Goal: Information Seeking & Learning: Learn about a topic

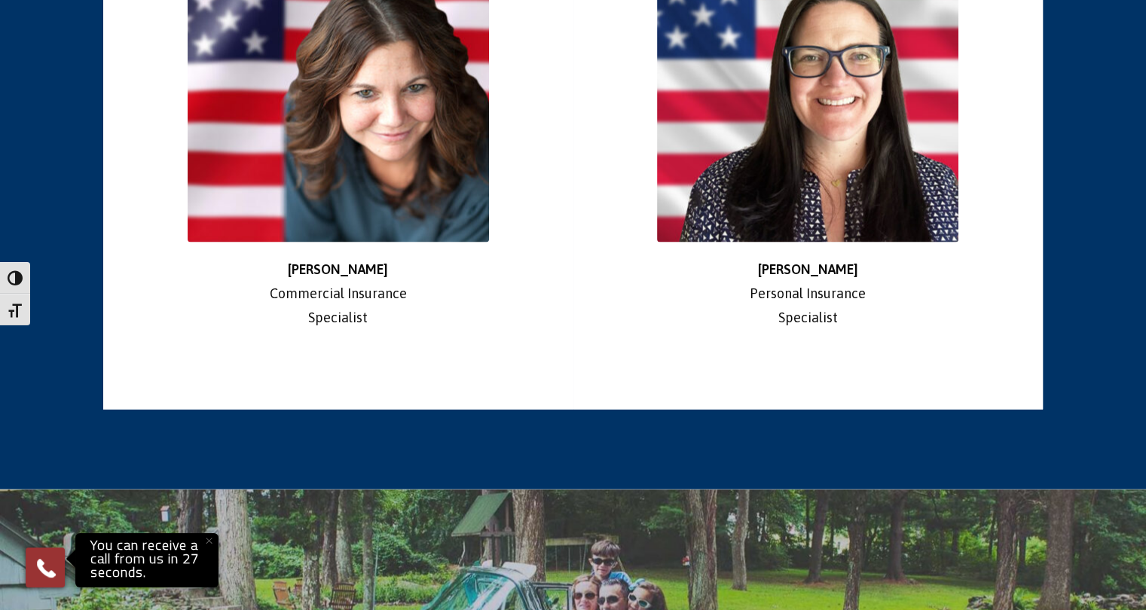
scroll to position [2823, 0]
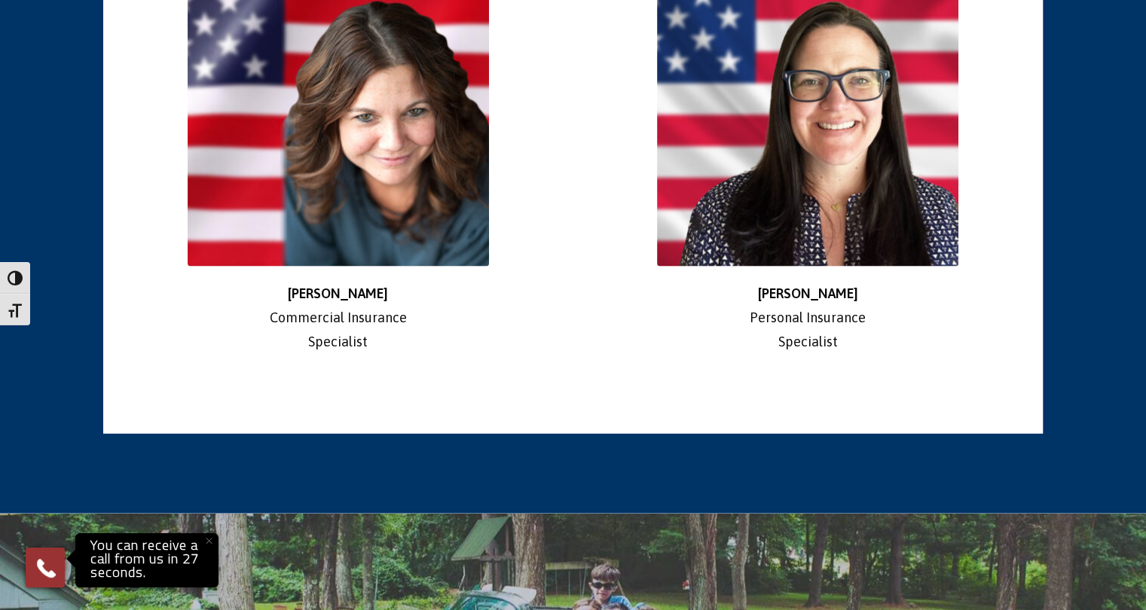
click at [398, 217] on img at bounding box center [338, 115] width 301 height 301
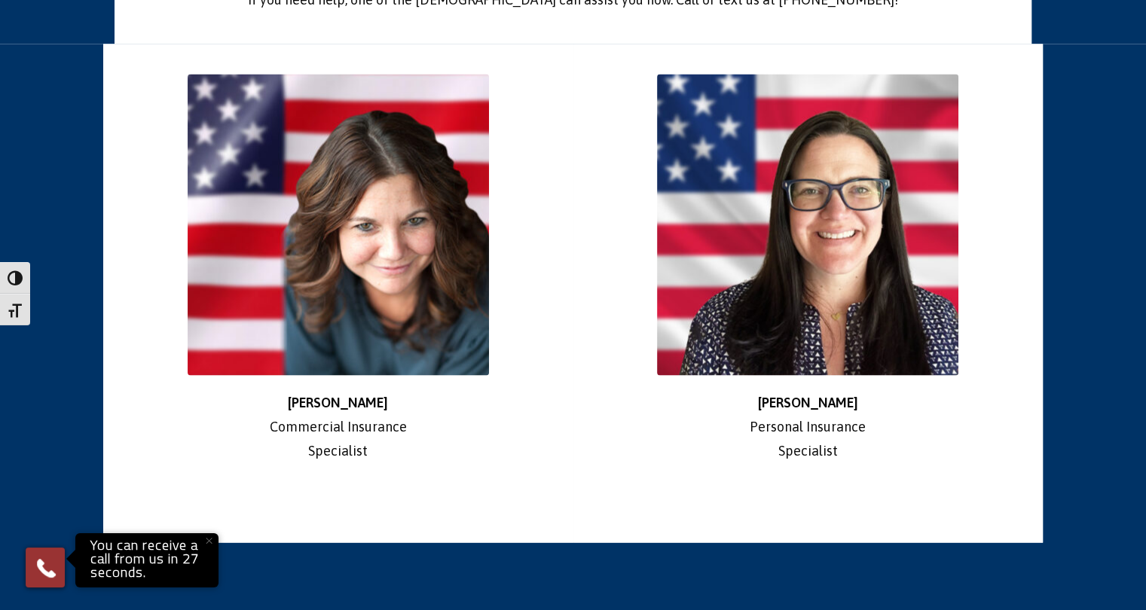
scroll to position [2694, 0]
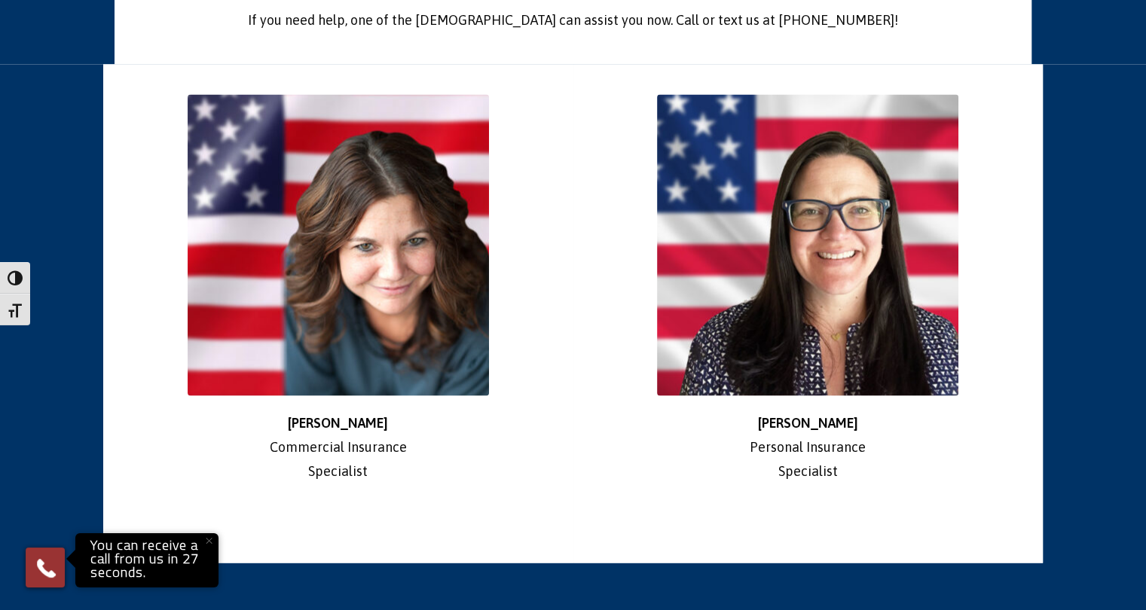
click at [778, 189] on img at bounding box center [807, 244] width 301 height 301
click at [402, 188] on img at bounding box center [338, 244] width 301 height 301
click at [371, 240] on img at bounding box center [338, 244] width 301 height 301
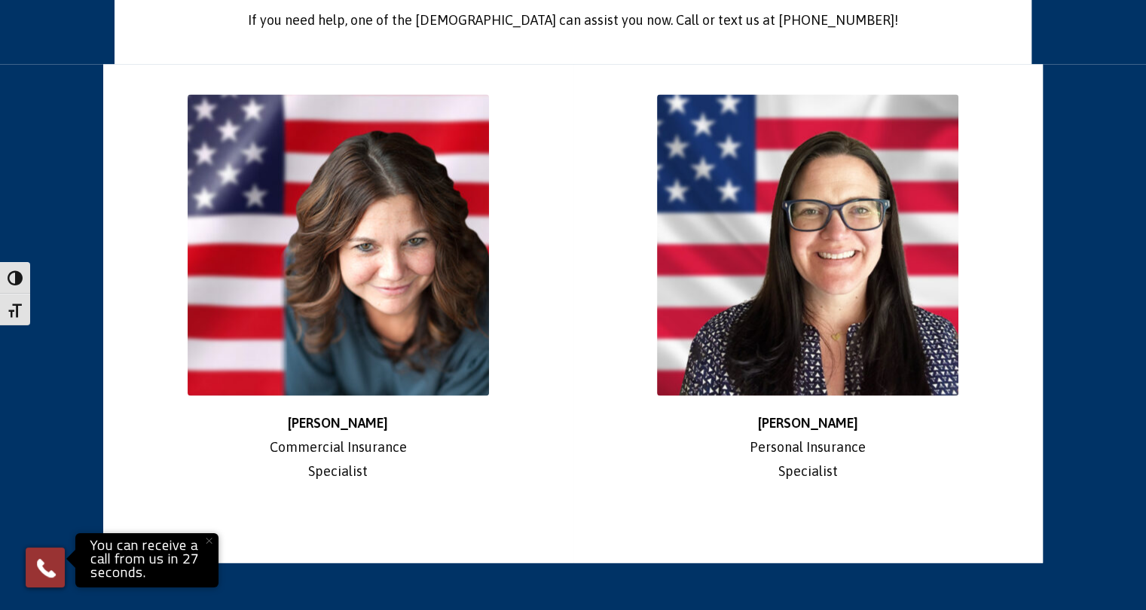
click at [371, 240] on img at bounding box center [338, 244] width 301 height 301
click at [512, 246] on div at bounding box center [338, 244] width 447 height 301
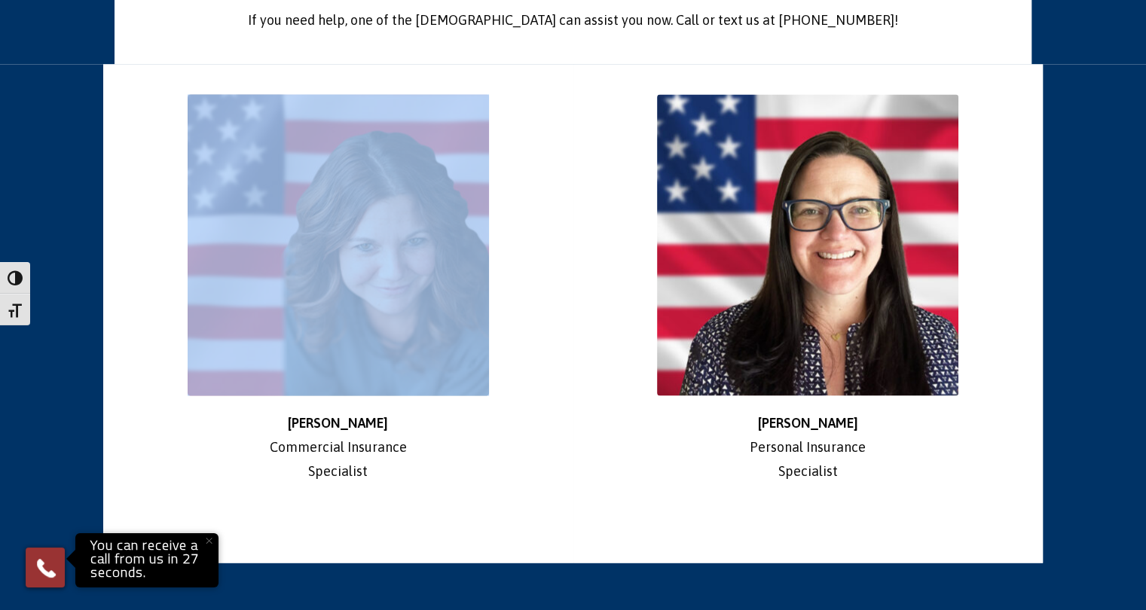
click at [512, 246] on div at bounding box center [338, 244] width 447 height 301
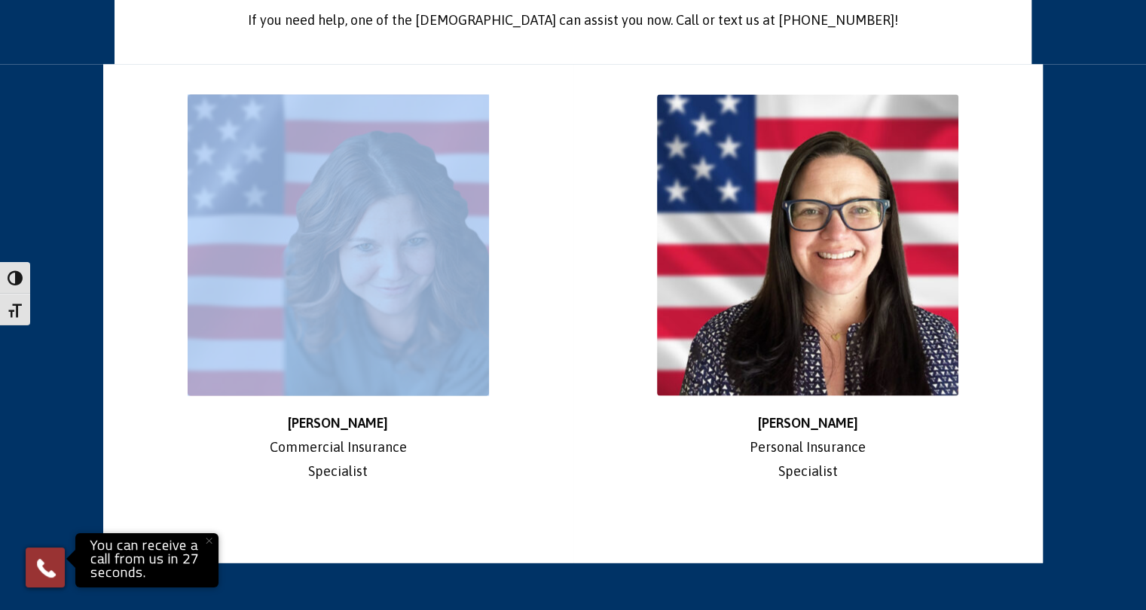
click at [512, 246] on div at bounding box center [338, 244] width 447 height 301
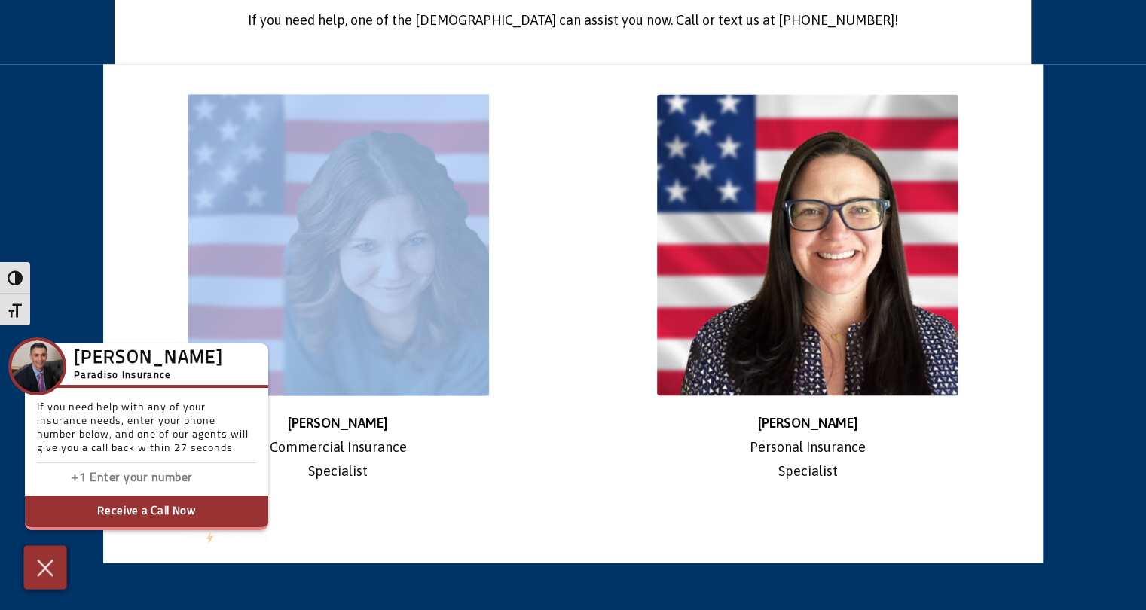
click at [44, 569] on img at bounding box center [45, 568] width 25 height 26
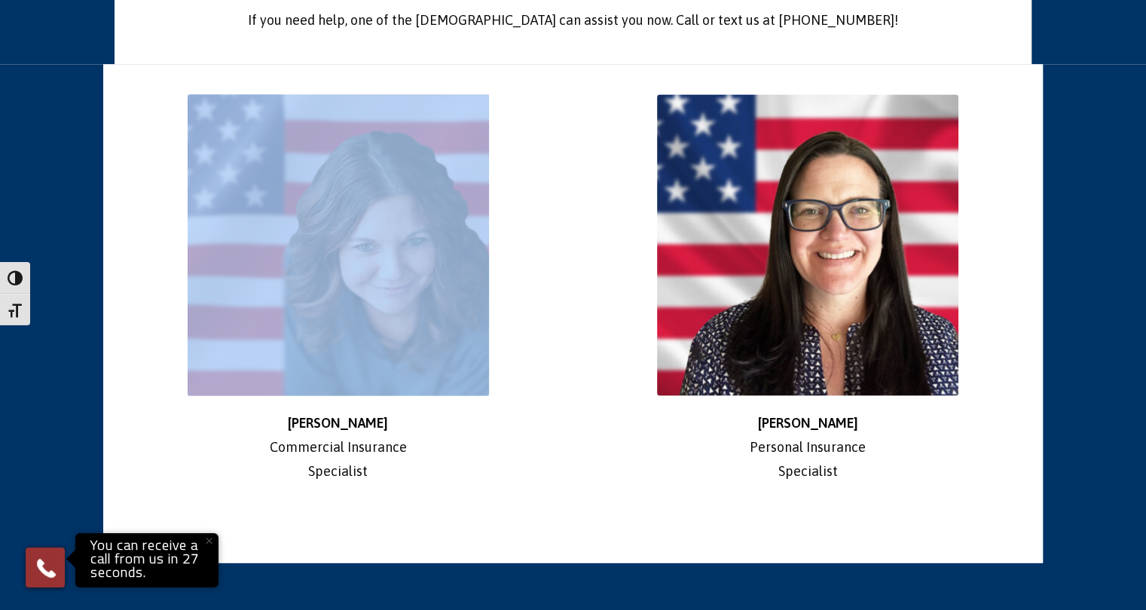
click at [396, 275] on img at bounding box center [338, 244] width 301 height 301
click at [564, 268] on div "Stephanie Commercial Insurance Specialist" at bounding box center [337, 313] width 469 height 499
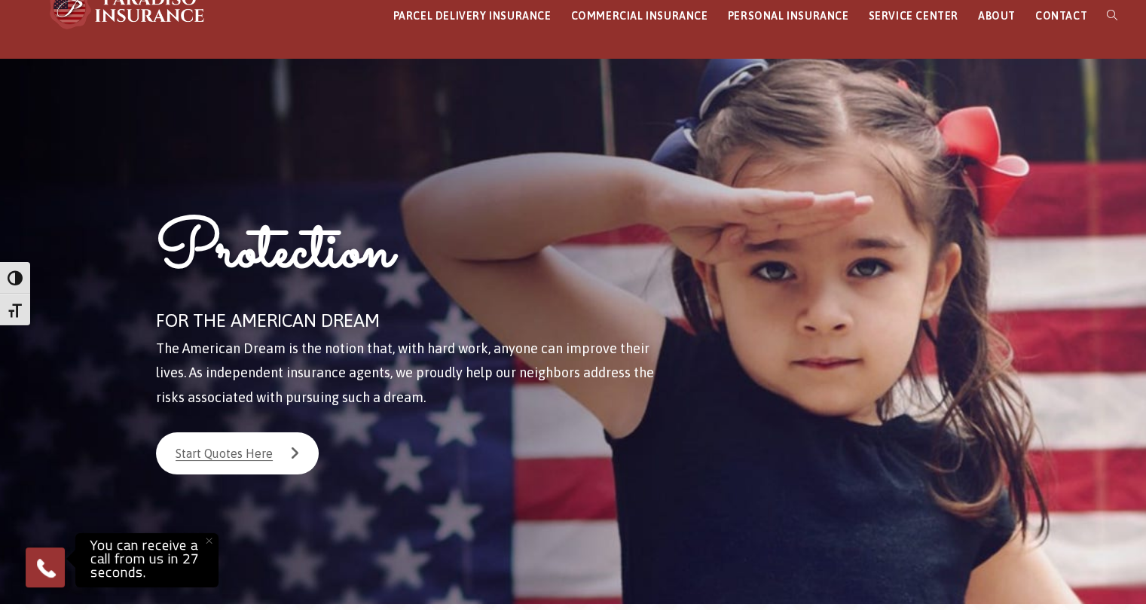
scroll to position [0, 0]
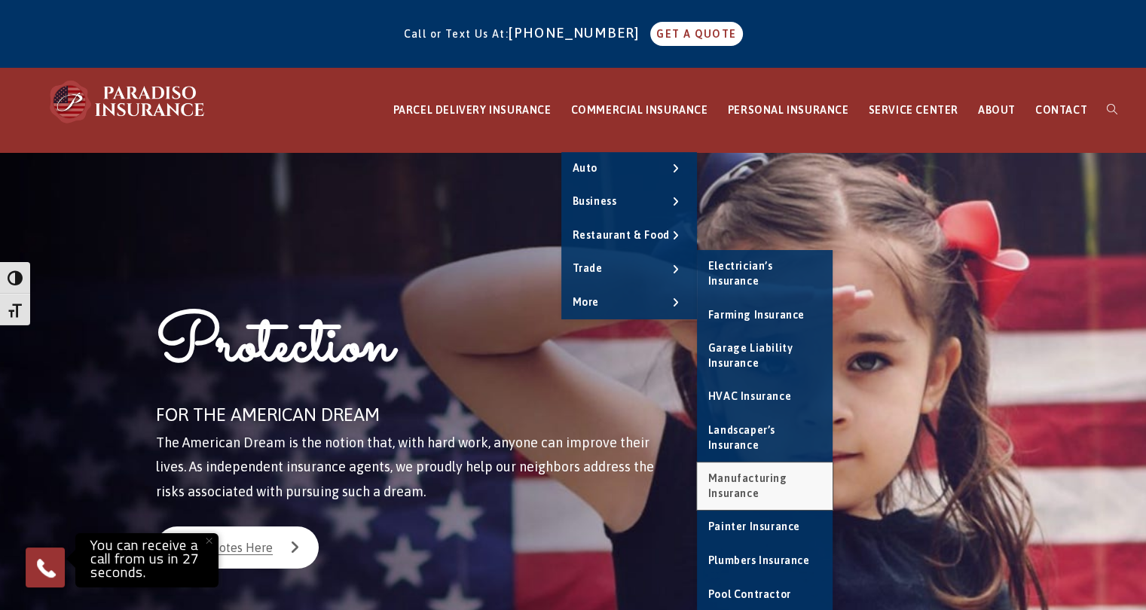
click at [767, 479] on span "Manufacturing Insurance" at bounding box center [747, 485] width 79 height 27
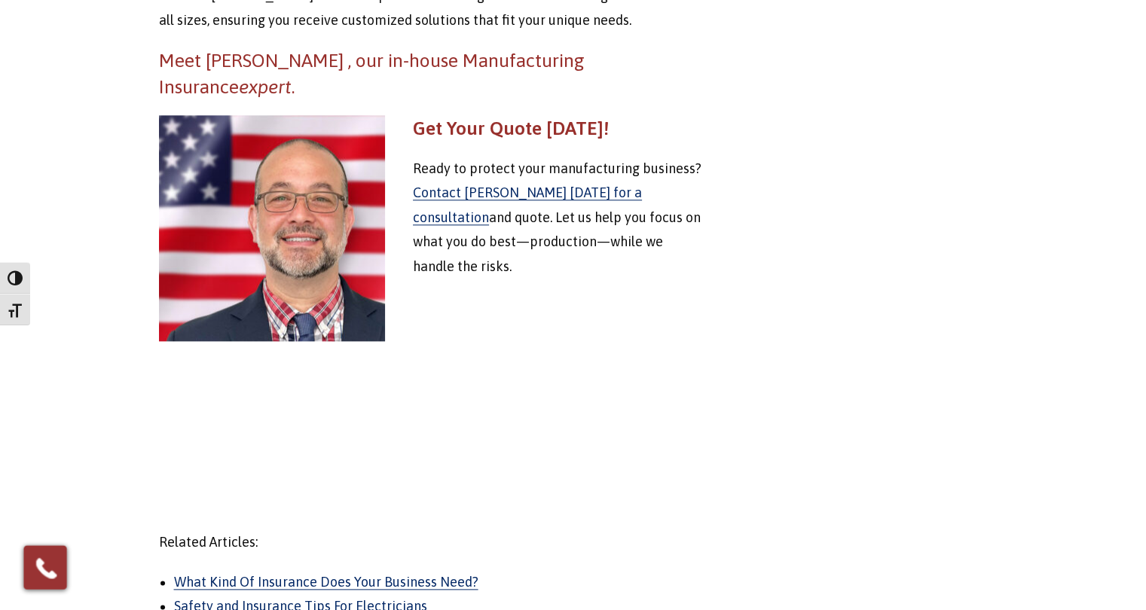
scroll to position [1591, 0]
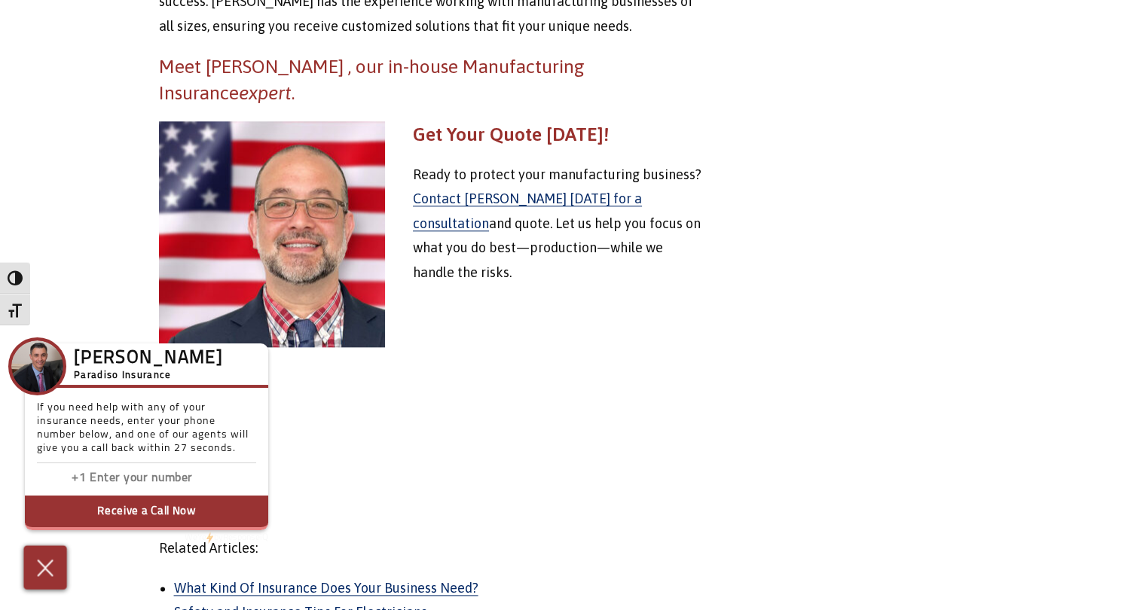
click at [44, 569] on img at bounding box center [45, 568] width 25 height 26
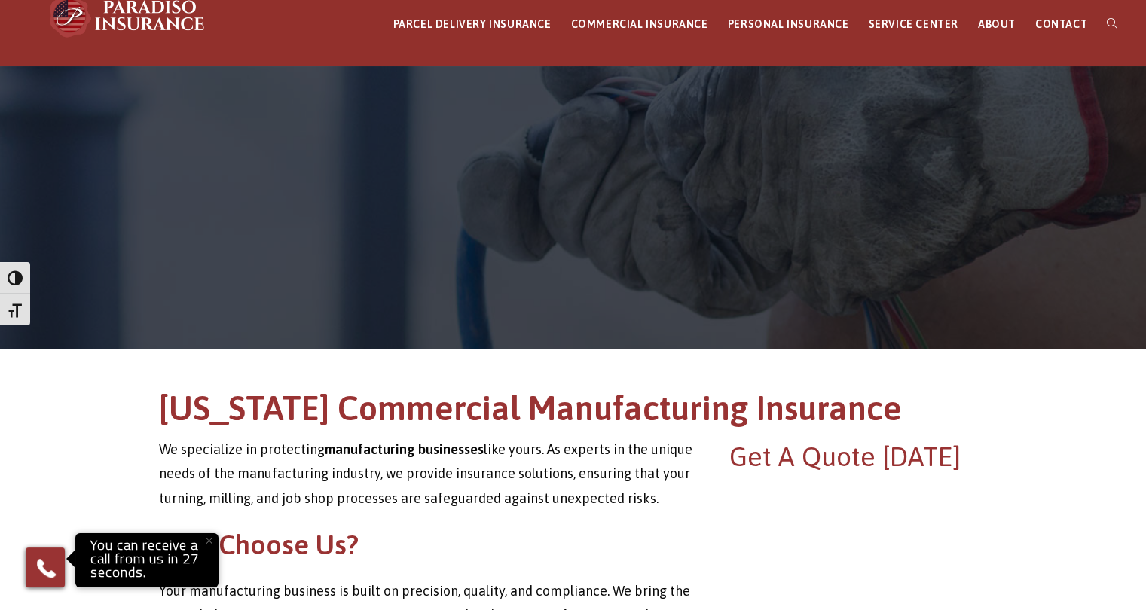
scroll to position [77, 0]
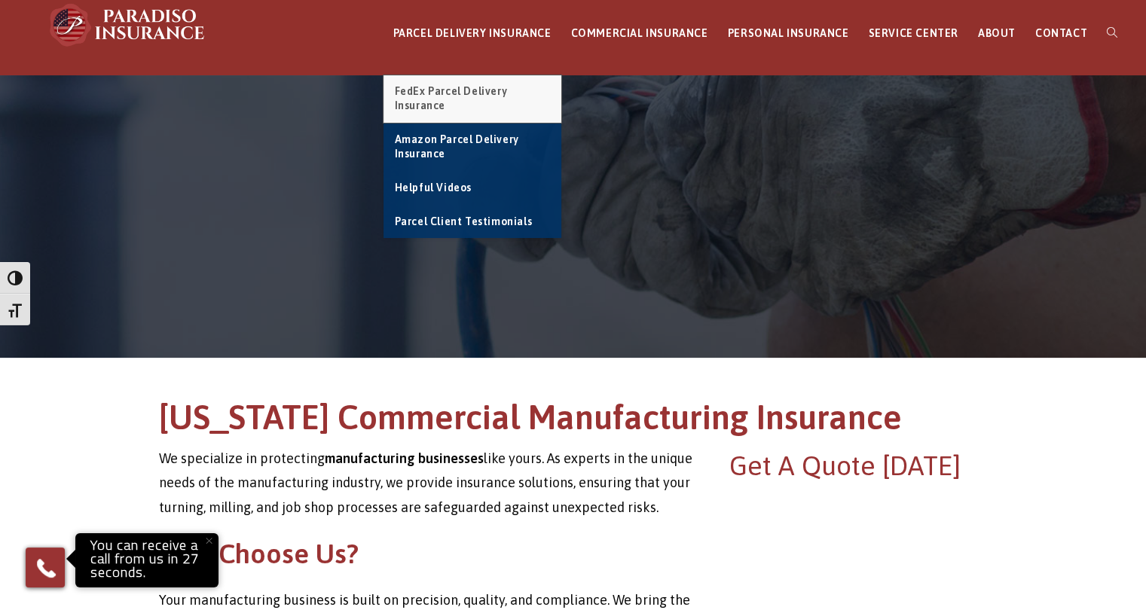
click at [472, 90] on span "FedEx Parcel Delivery Insurance" at bounding box center [451, 98] width 113 height 27
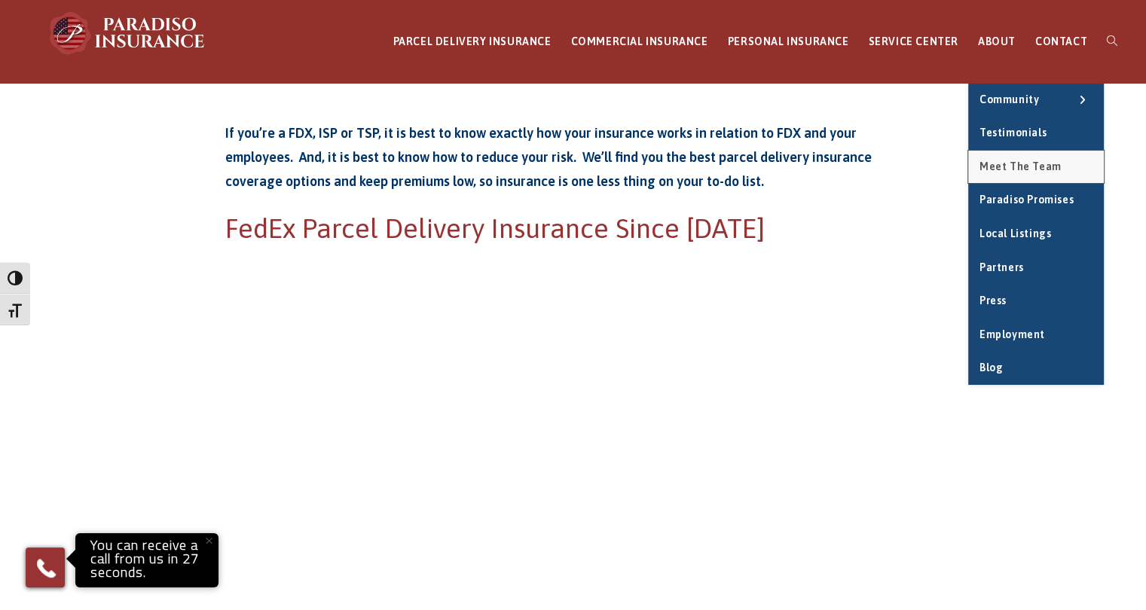
click at [1025, 157] on link "Meet the Team" at bounding box center [1036, 167] width 136 height 33
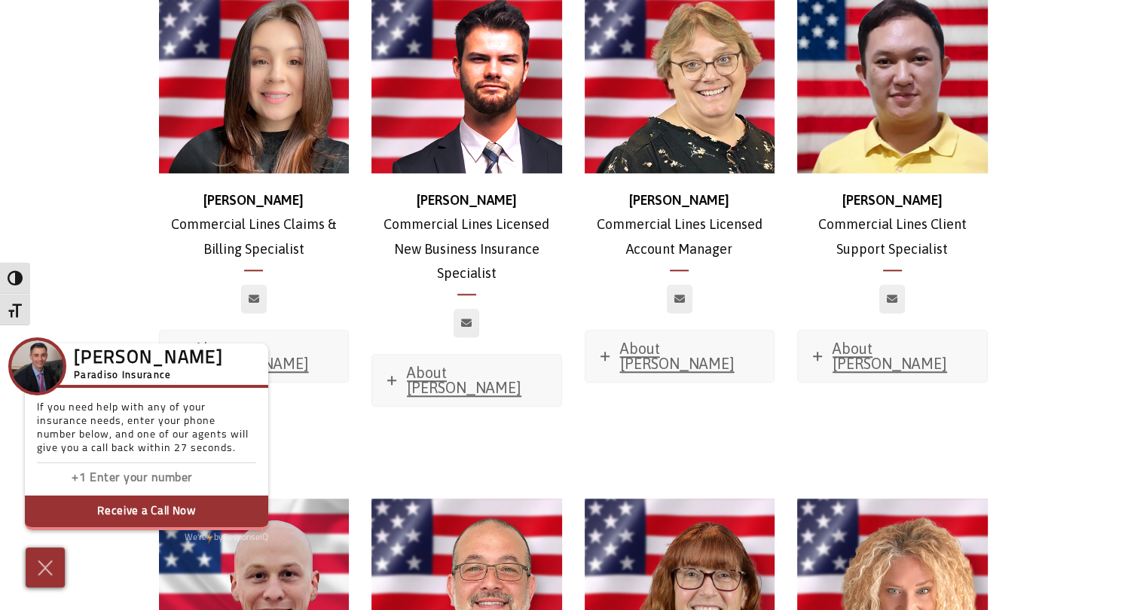
scroll to position [1368, 0]
click at [43, 566] on img at bounding box center [45, 568] width 25 height 26
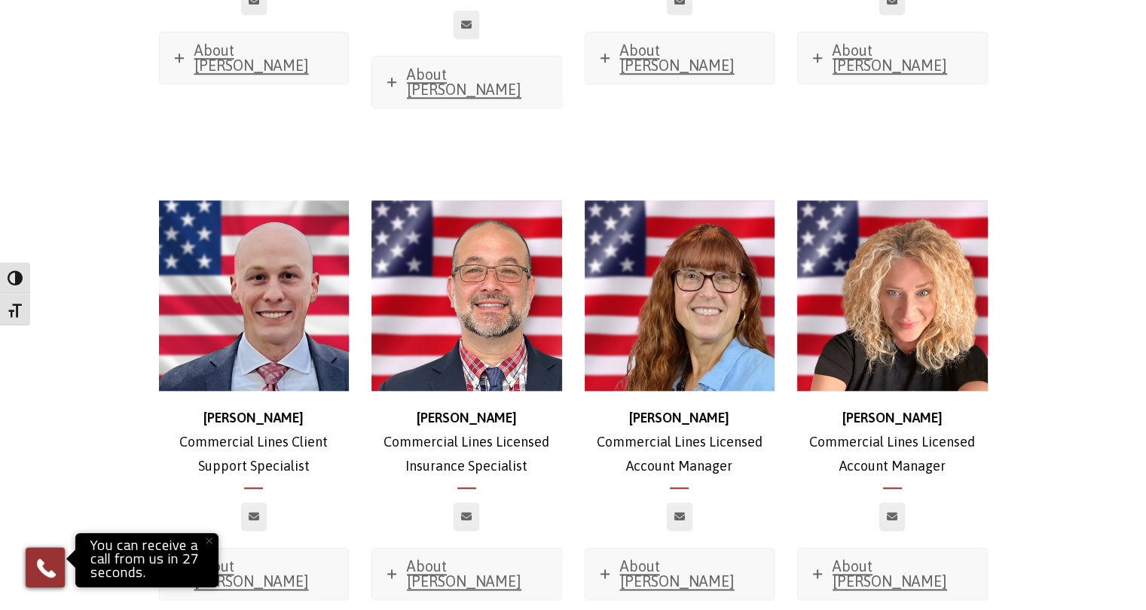
scroll to position [1665, 0]
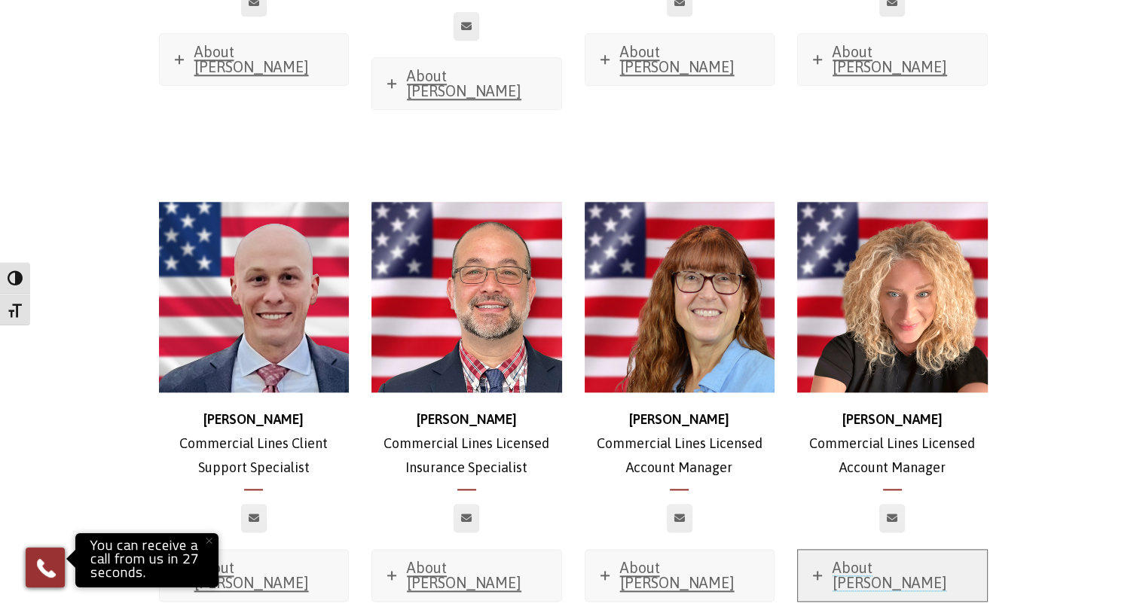
click at [847, 559] on span "About Sabrina" at bounding box center [890, 575] width 115 height 32
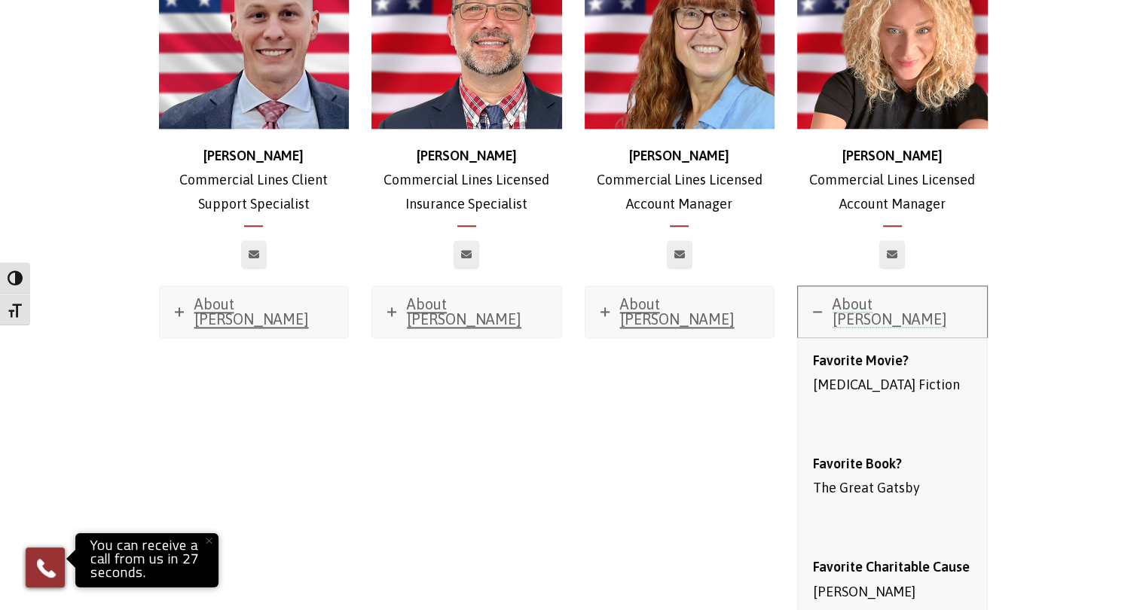
scroll to position [1931, 0]
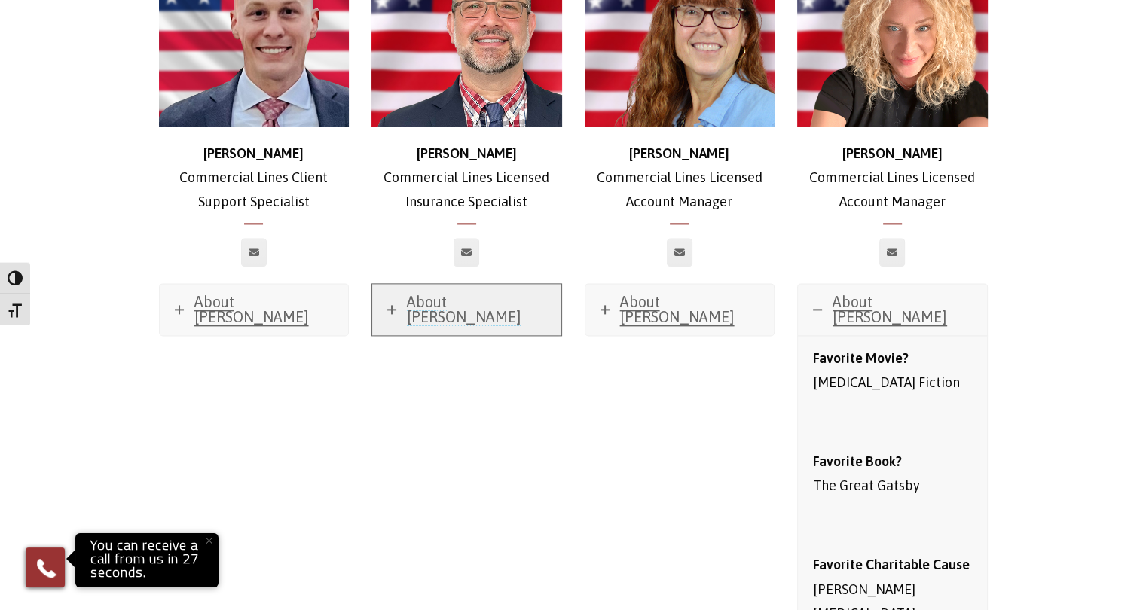
click at [457, 284] on link "About Nick" at bounding box center [466, 309] width 189 height 51
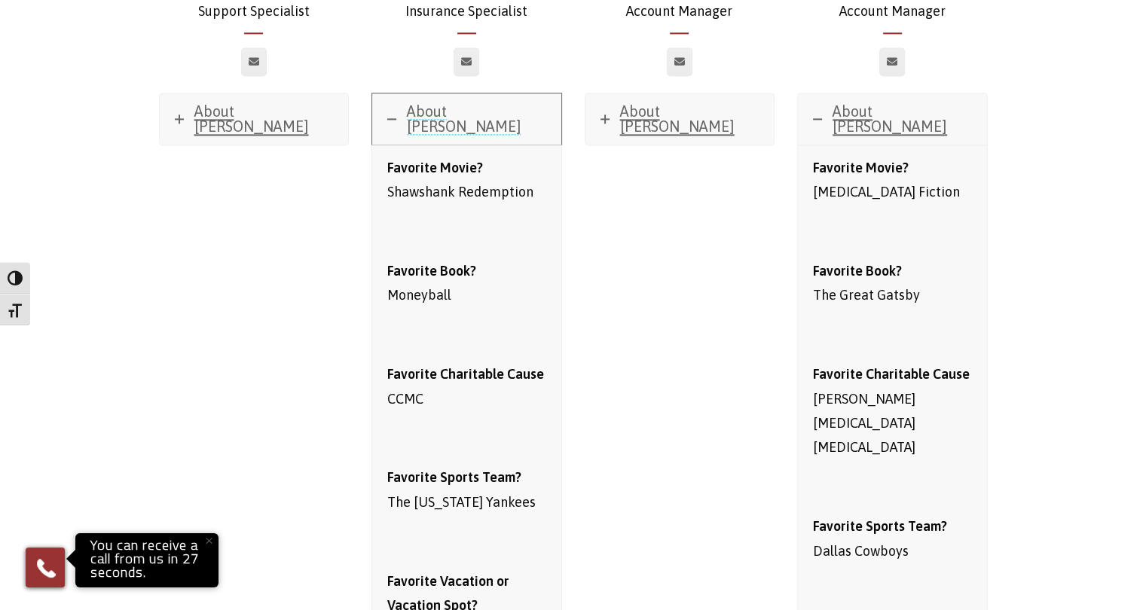
scroll to position [2124, 0]
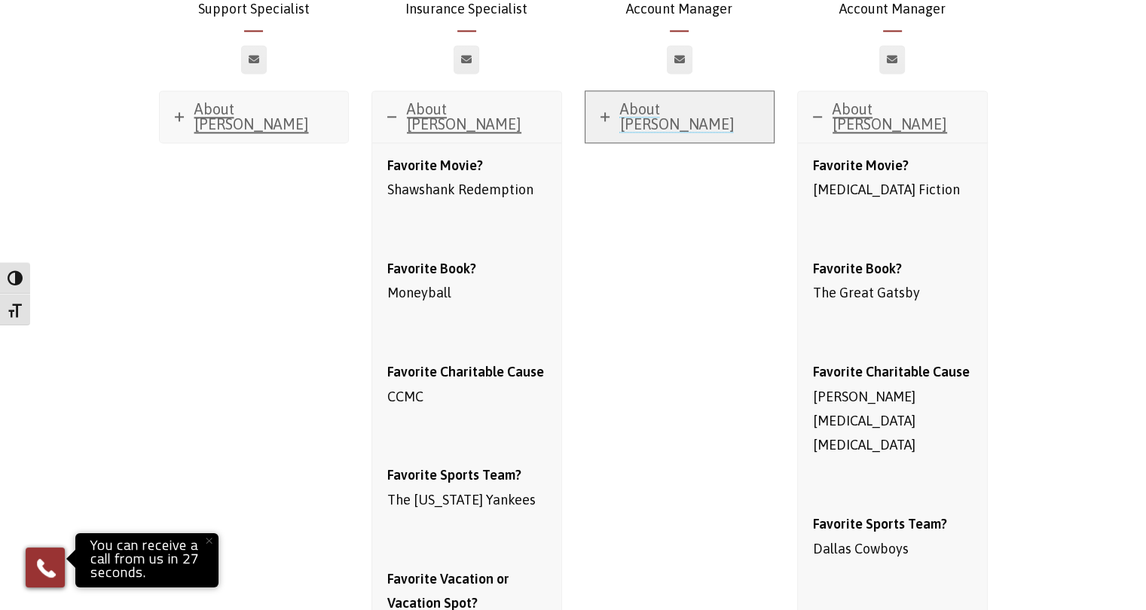
click at [604, 112] on icon at bounding box center [605, 116] width 9 height 9
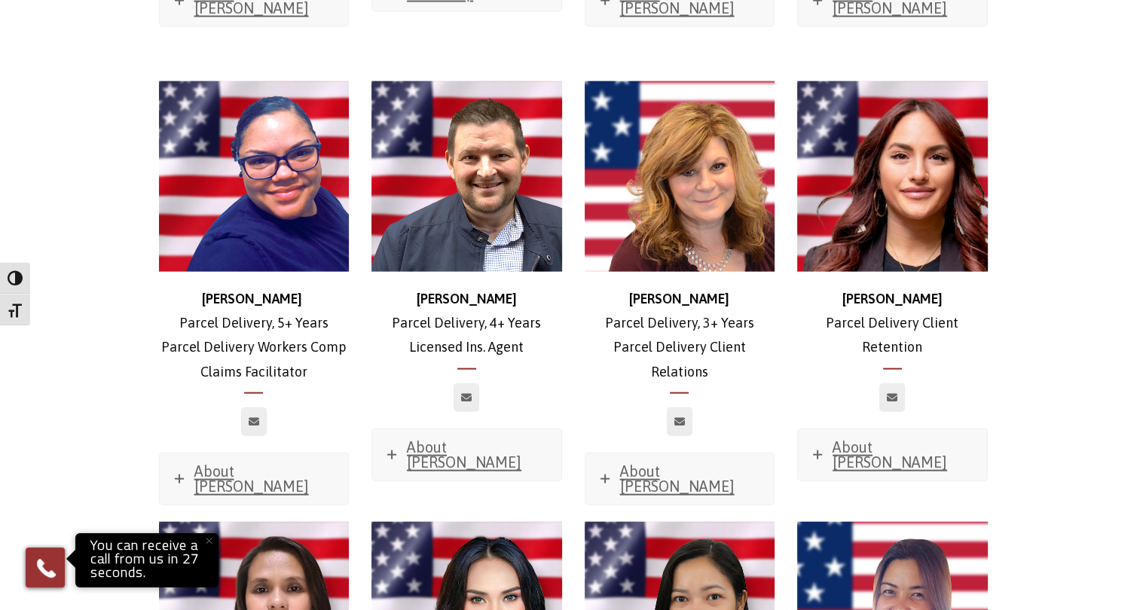
scroll to position [3320, 0]
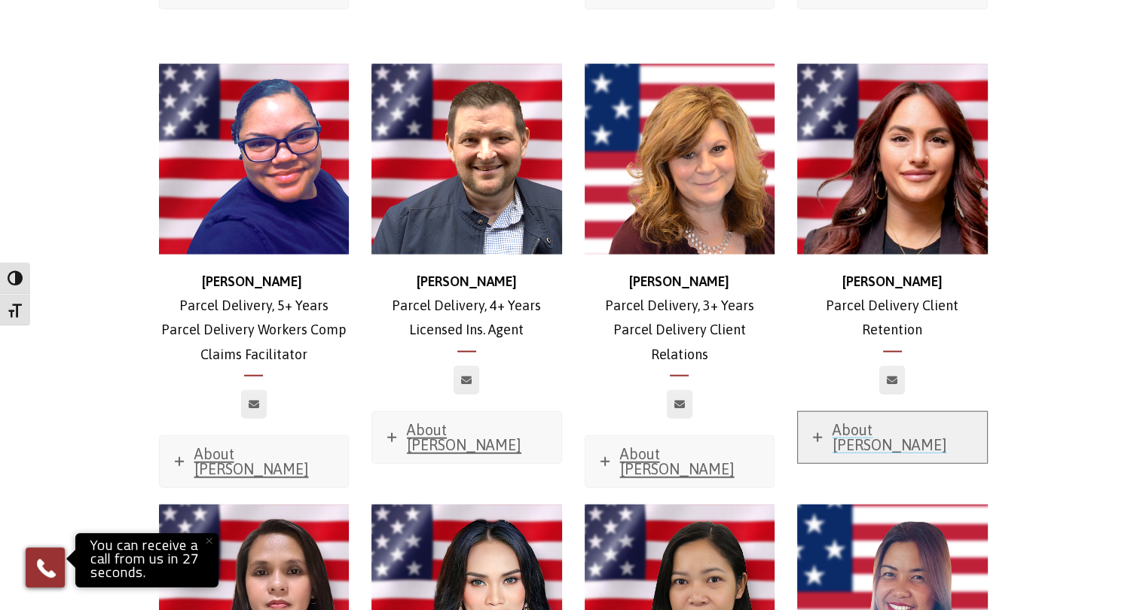
click at [816, 433] on icon at bounding box center [817, 437] width 9 height 9
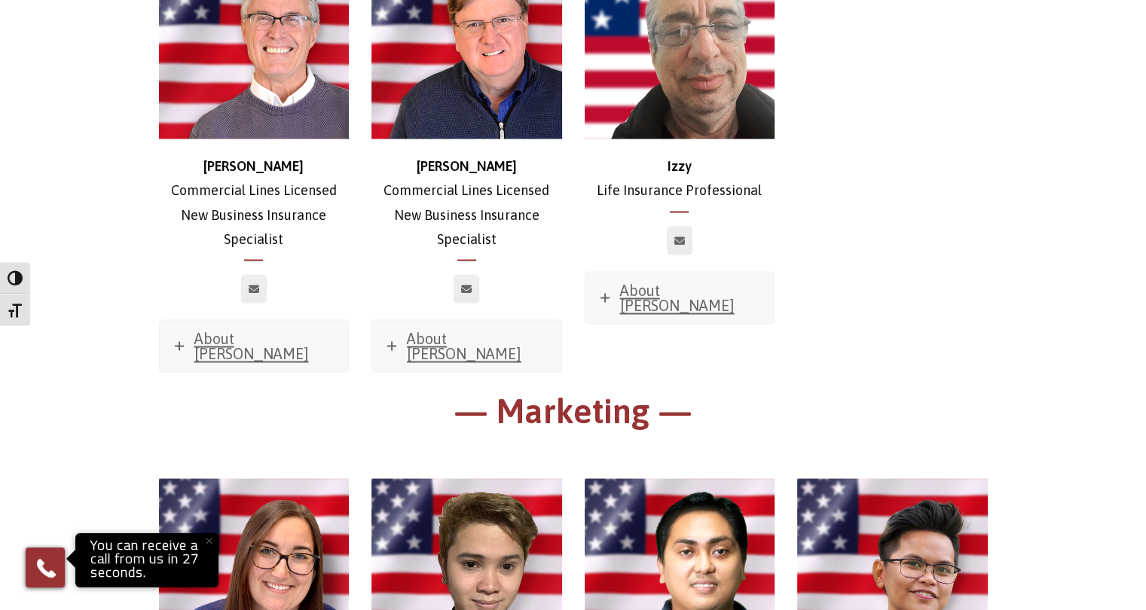
scroll to position [8520, 0]
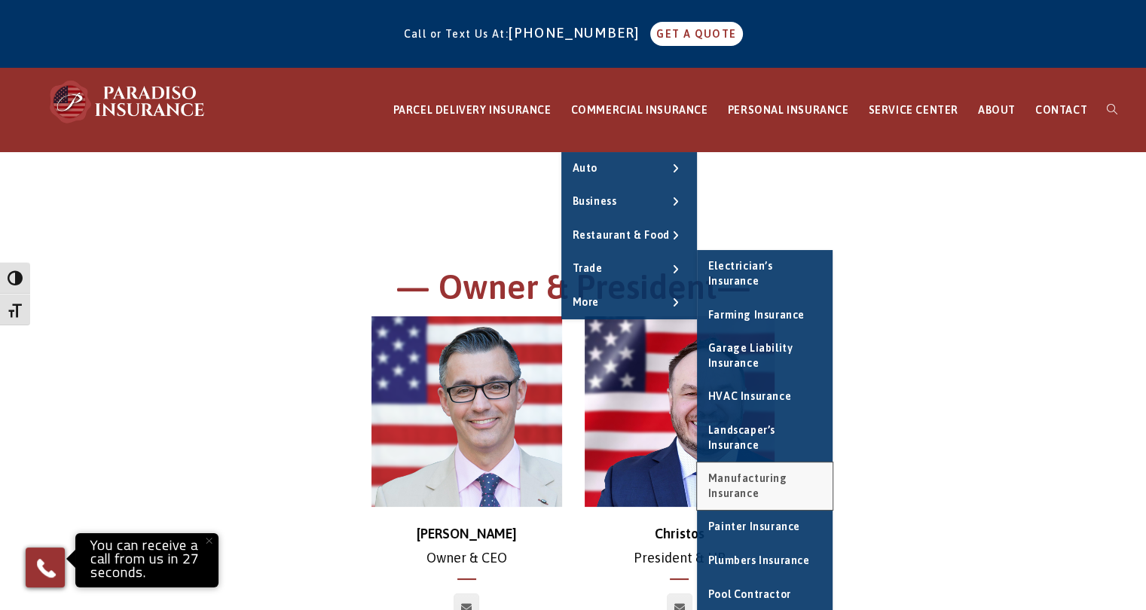
click at [780, 480] on span "Manufacturing Insurance" at bounding box center [747, 485] width 79 height 27
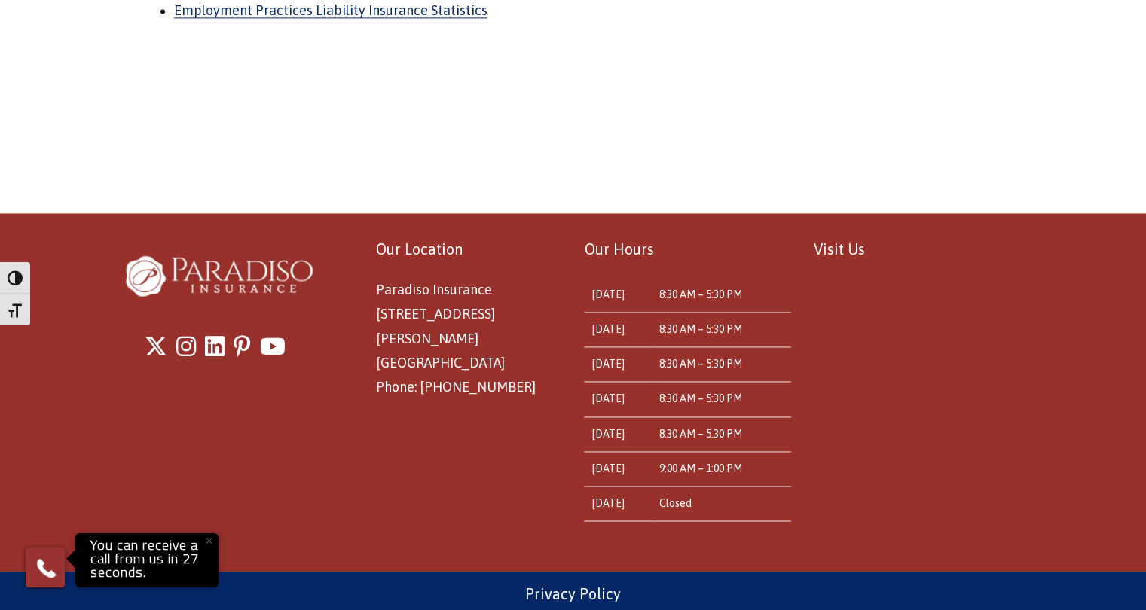
scroll to position [2196, 0]
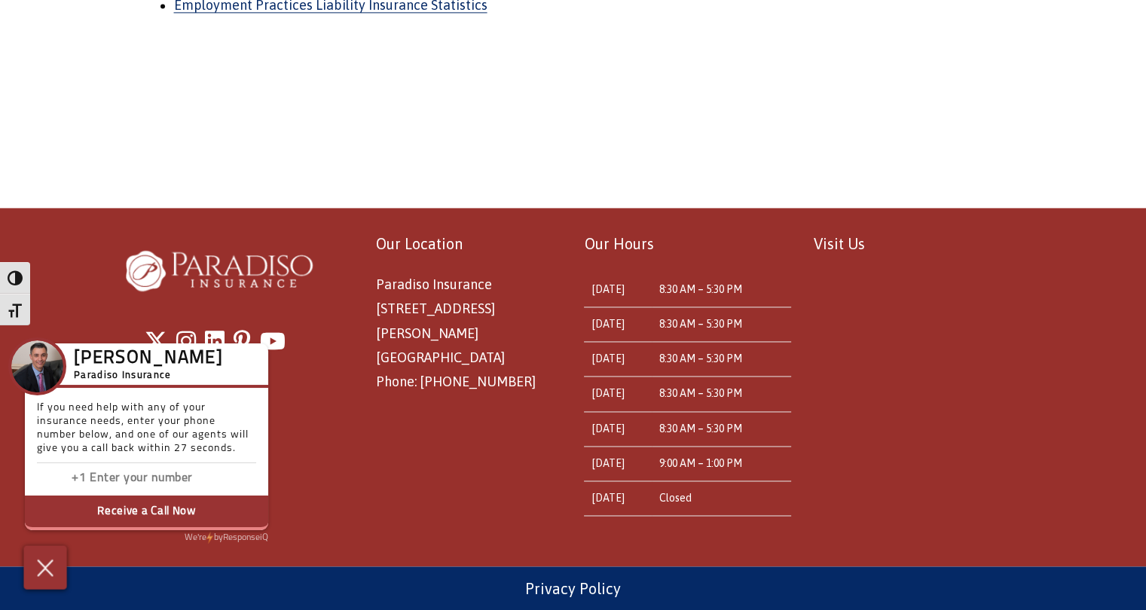
click at [47, 564] on img at bounding box center [45, 568] width 25 height 26
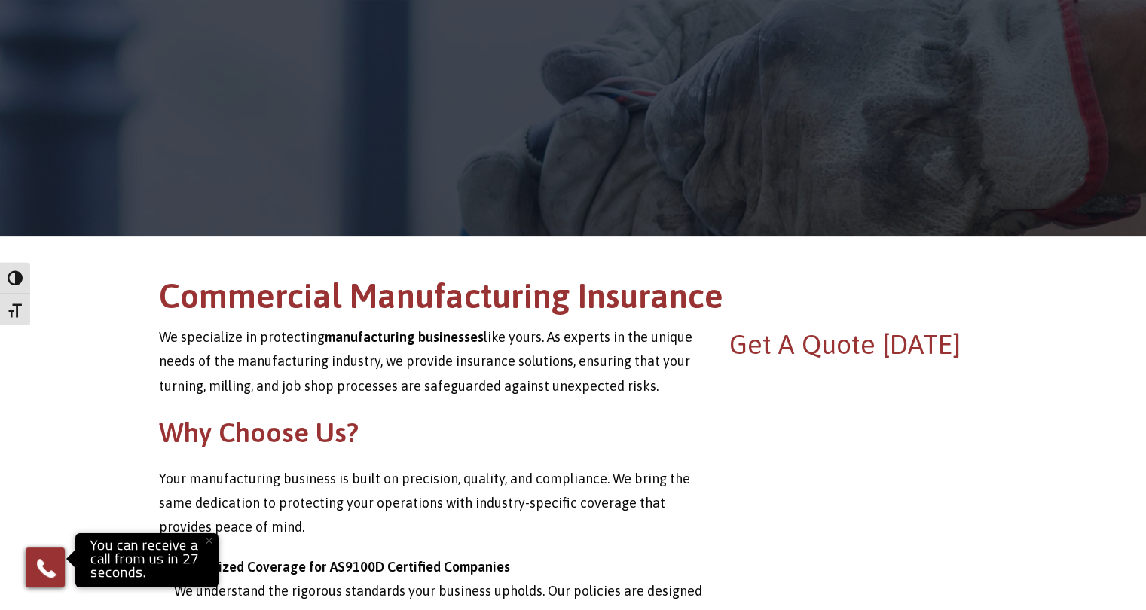
scroll to position [0, 0]
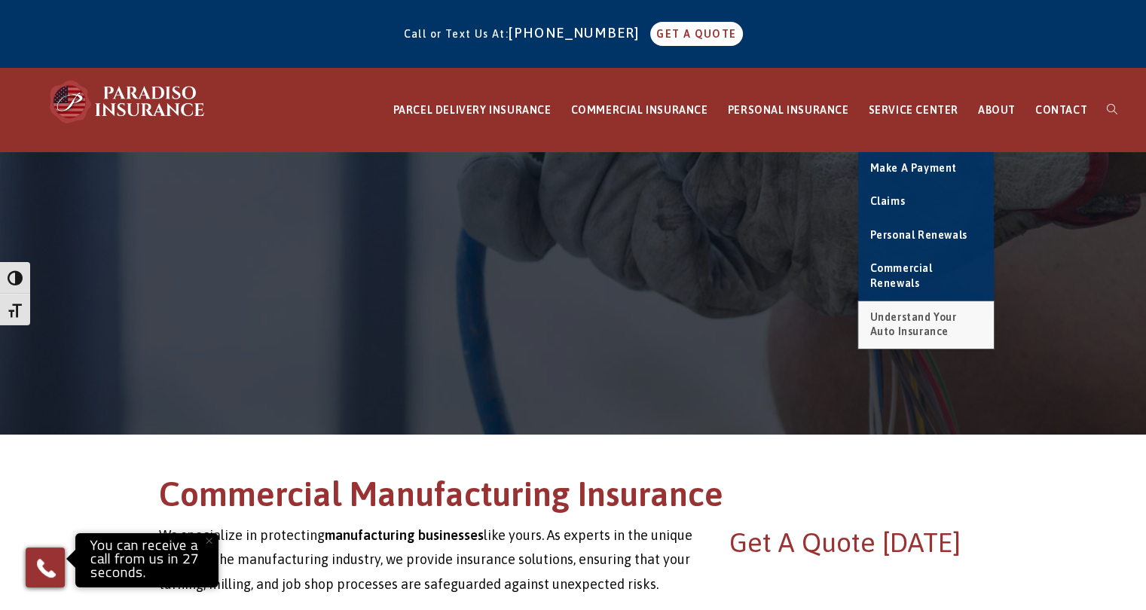
click at [922, 301] on link "Understand Your Auto Insurance" at bounding box center [926, 324] width 136 height 47
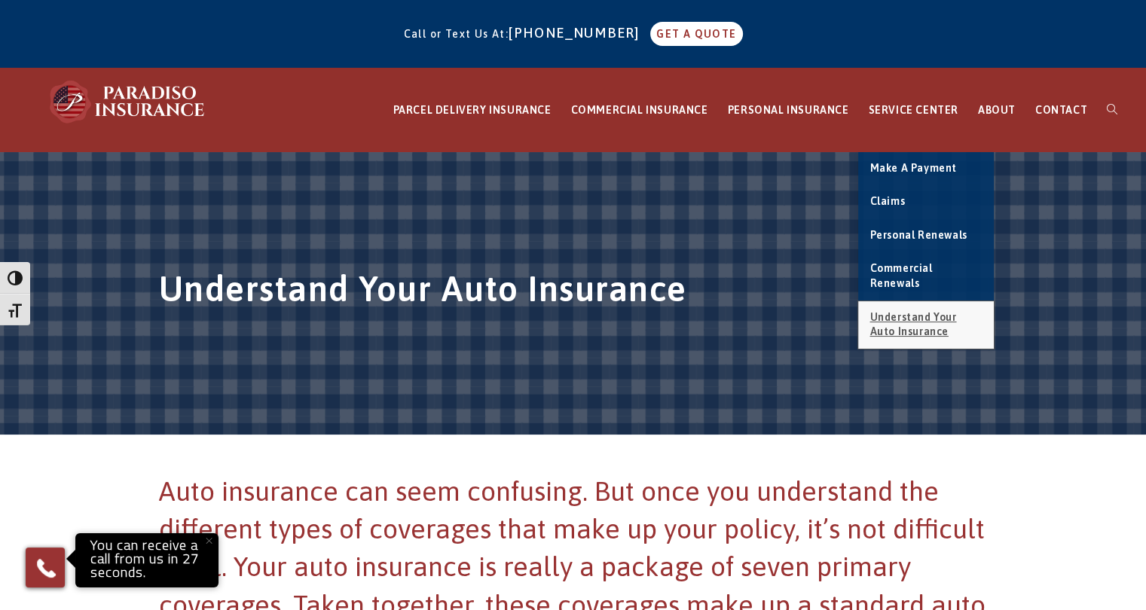
click at [919, 311] on span "Understand Your Auto Insurance" at bounding box center [913, 324] width 87 height 27
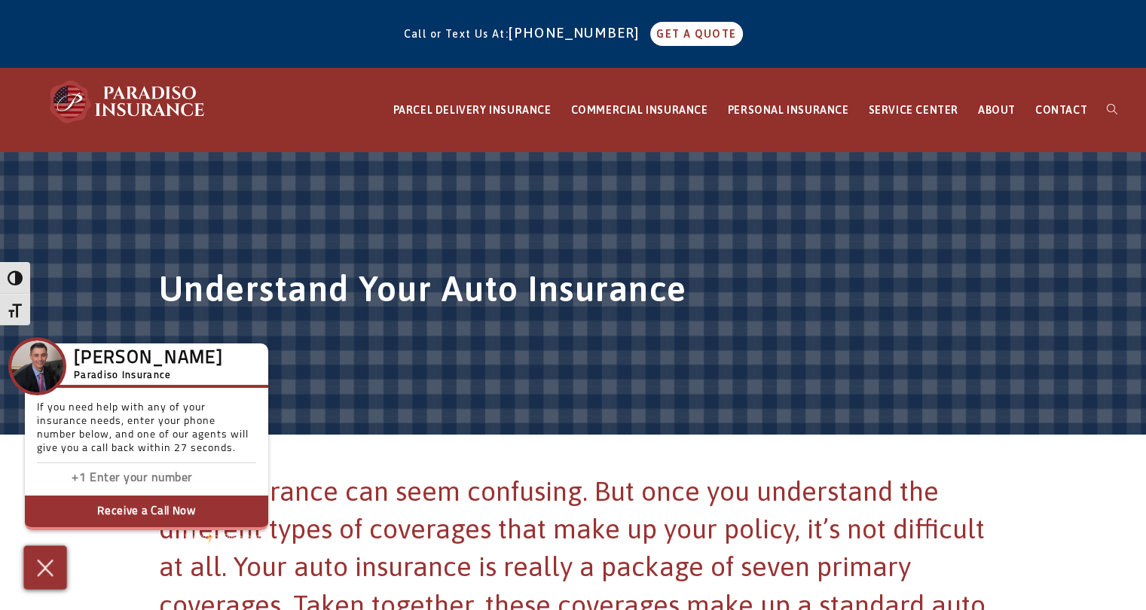
click at [45, 581] on div at bounding box center [44, 568] width 43 height 44
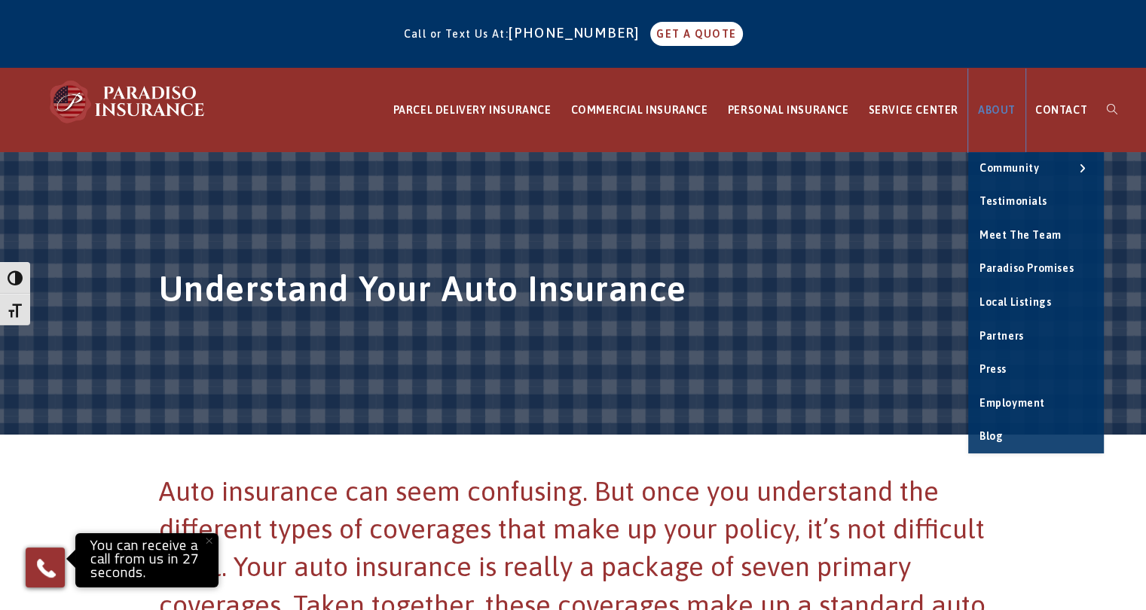
click at [1005, 109] on span "ABOUT" at bounding box center [997, 110] width 38 height 12
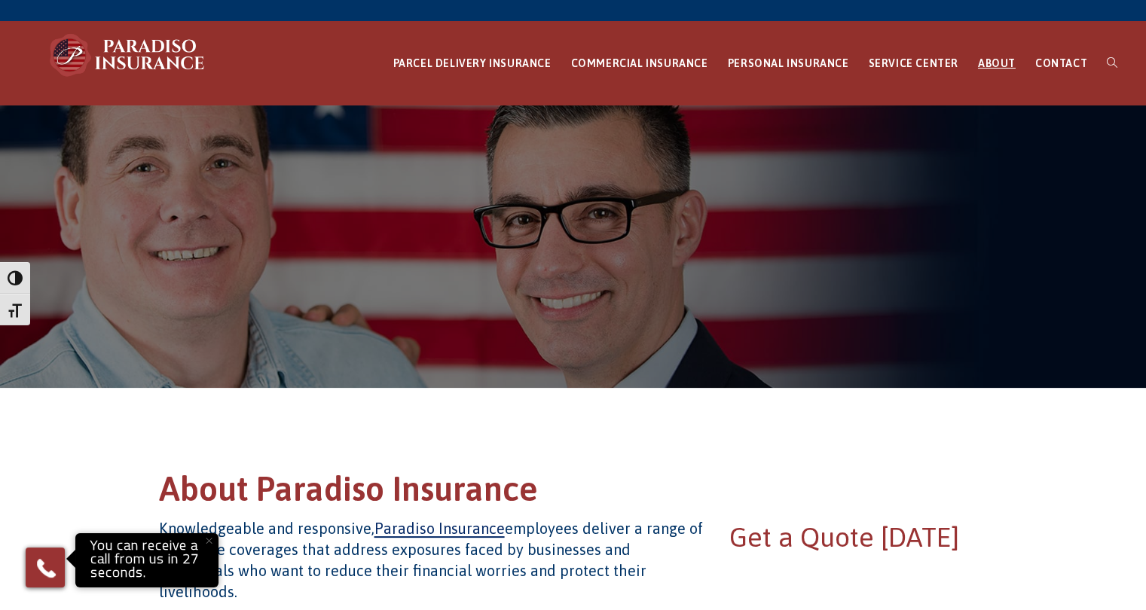
scroll to position [44, 0]
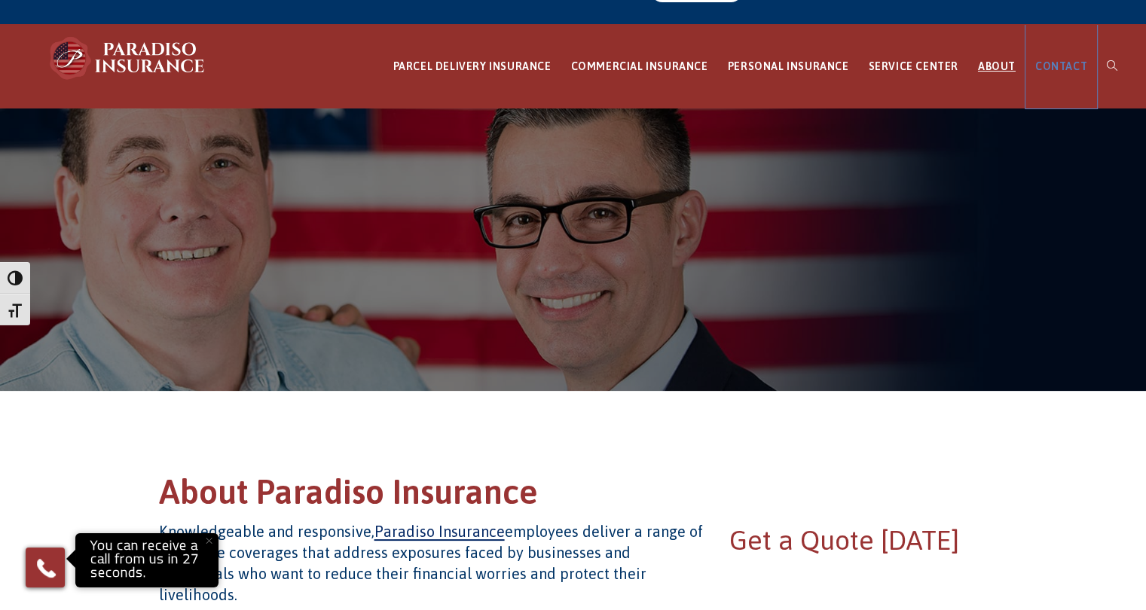
click at [1052, 70] on span "CONTACT" at bounding box center [1061, 66] width 52 height 12
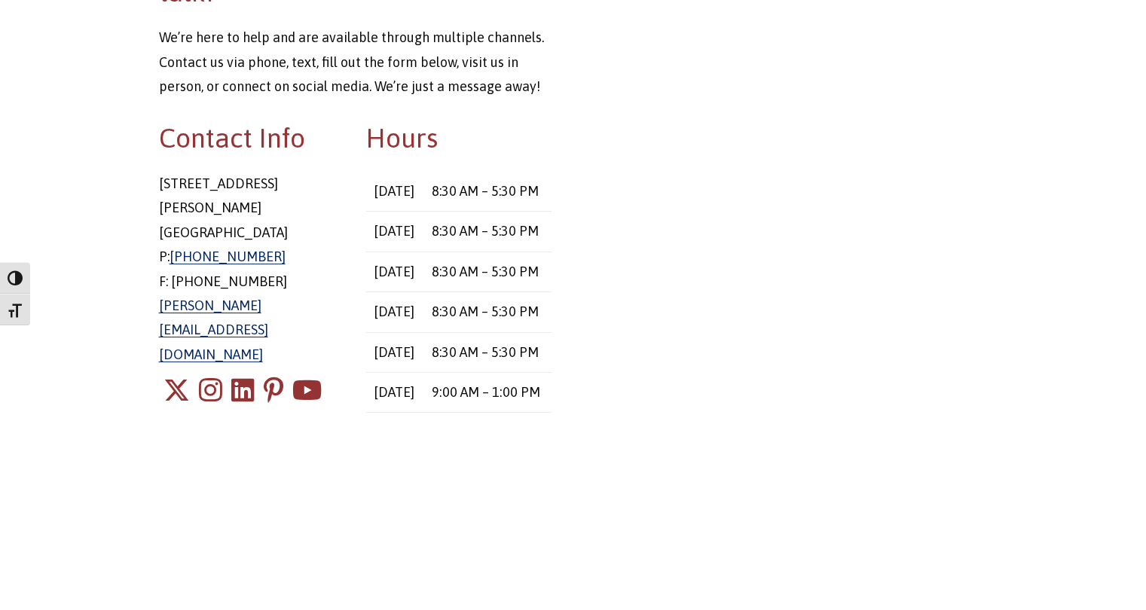
scroll to position [295, 0]
